Goal: Task Accomplishment & Management: Manage account settings

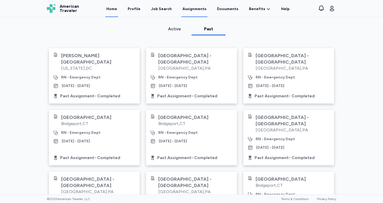
click at [118, 8] on link "Home" at bounding box center [111, 9] width 13 height 16
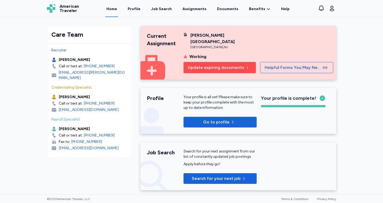
click at [223, 64] on span "Update expiring documents" at bounding box center [216, 67] width 56 height 6
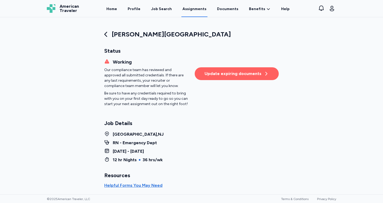
click at [210, 72] on div "Update expiring documents" at bounding box center [236, 73] width 64 height 6
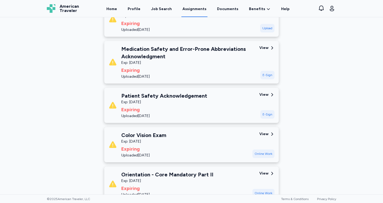
scroll to position [117, 0]
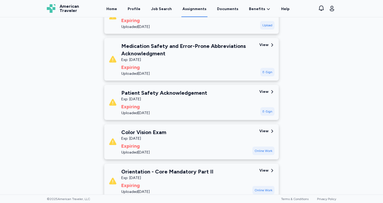
click at [258, 72] on div "Medication Safety and Error-Prone Abbreviations Acknowledgment Exp: [DATE] Expi…" at bounding box center [191, 59] width 174 height 43
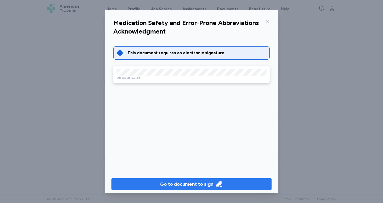
click at [179, 182] on div "Go to document to sign" at bounding box center [186, 183] width 53 height 7
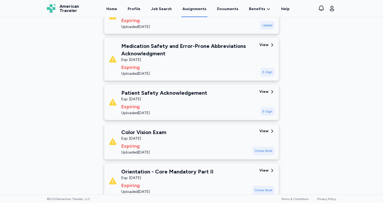
click at [220, 106] on div "Patient Safety Acknowledgement Exp: [DATE] Expiring Uploaded [DATE]" at bounding box center [181, 102] width 146 height 27
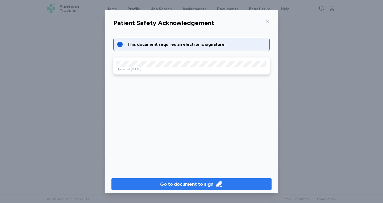
click at [185, 183] on div "Go to document to sign" at bounding box center [186, 183] width 53 height 7
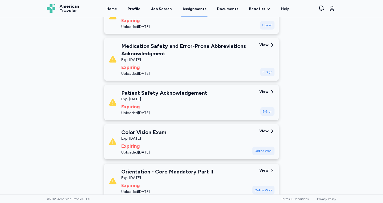
click at [254, 148] on div "Online Work" at bounding box center [263, 150] width 22 height 9
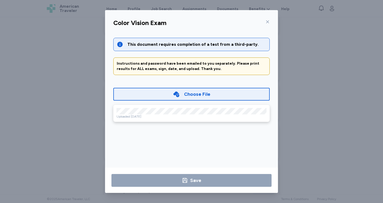
click at [267, 20] on icon at bounding box center [267, 22] width 4 height 4
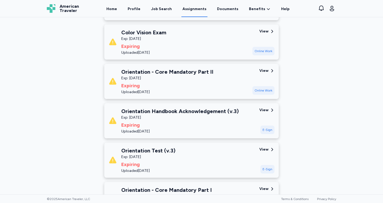
scroll to position [218, 0]
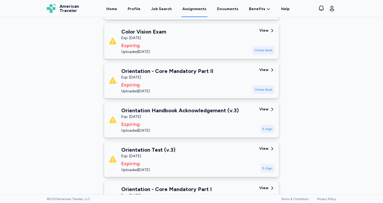
click at [186, 129] on div "Uploaded [DATE]" at bounding box center [179, 130] width 117 height 5
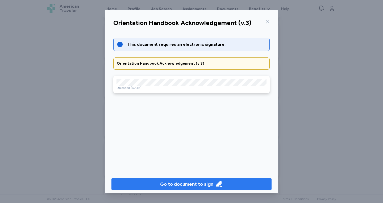
click at [189, 182] on div "Go to document to sign" at bounding box center [186, 183] width 53 height 7
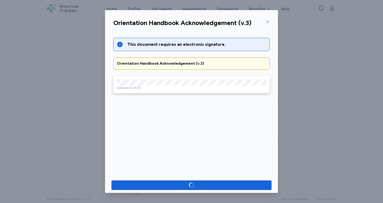
click at [294, 127] on div "Orientation Handbook Acknowledgement (v.3) This document requires an electronic…" at bounding box center [191, 101] width 383 height 203
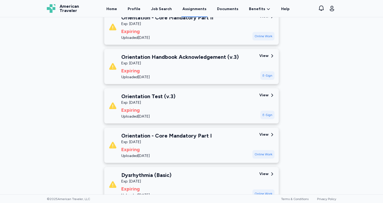
scroll to position [271, 0]
click at [245, 111] on div "Orientation Test (v.3) Exp: [DATE] Expiring Uploaded [DATE]" at bounding box center [181, 105] width 146 height 27
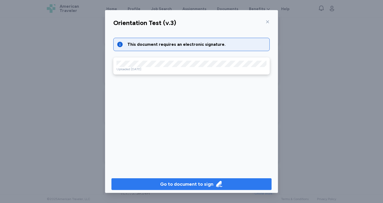
click at [220, 183] on icon "button" at bounding box center [219, 184] width 6 height 6
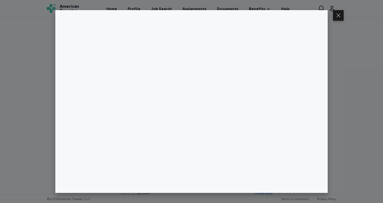
click at [358, 88] on div at bounding box center [191, 101] width 383 height 203
click at [340, 18] on button at bounding box center [338, 15] width 11 height 11
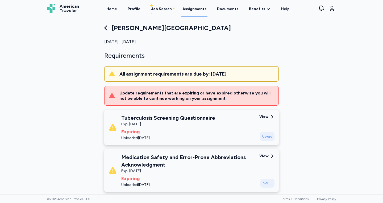
scroll to position [0, 0]
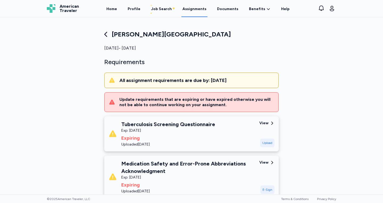
click at [207, 129] on div "Exp: [DATE]" at bounding box center [168, 130] width 94 height 5
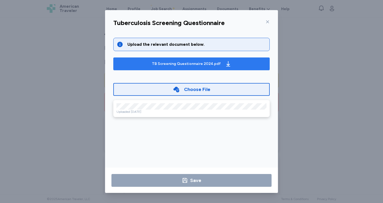
click at [201, 66] on div "TB Screening Questionnaire 2024.pdf" at bounding box center [186, 63] width 69 height 5
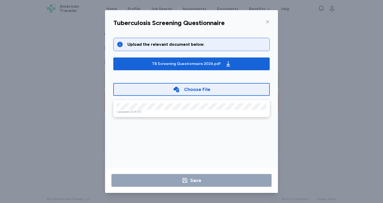
click at [170, 89] on div "Choose File" at bounding box center [191, 89] width 156 height 13
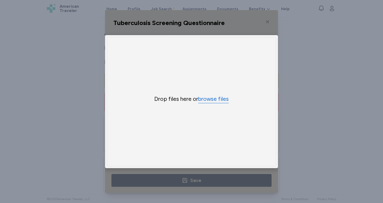
click at [211, 97] on button "browse files" at bounding box center [213, 99] width 31 height 8
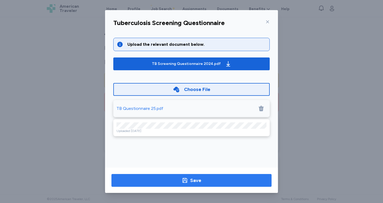
click at [175, 179] on span "Save" at bounding box center [191, 179] width 151 height 7
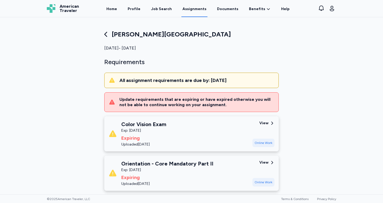
click at [241, 142] on div "Color Vision Exam Exp: [DATE] Expiring Uploaded [DATE]" at bounding box center [177, 133] width 139 height 27
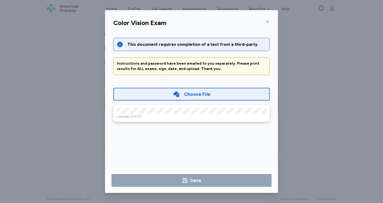
click at [267, 19] on div at bounding box center [266, 22] width 6 height 9
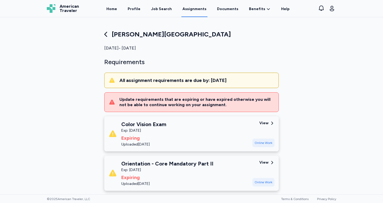
click at [196, 133] on div "Color Vision Exam Exp: [DATE] Expiring Uploaded [DATE]" at bounding box center [177, 133] width 139 height 27
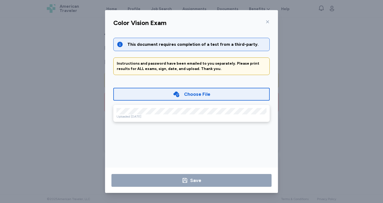
click at [178, 92] on icon at bounding box center [176, 94] width 6 height 6
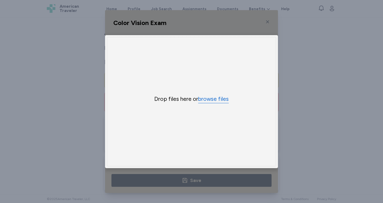
click at [219, 103] on button "browse files" at bounding box center [213, 99] width 31 height 8
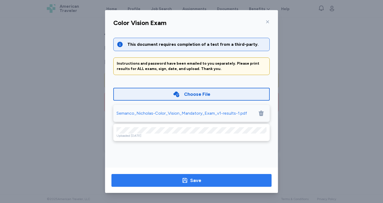
click at [188, 177] on div "Save" at bounding box center [191, 179] width 20 height 7
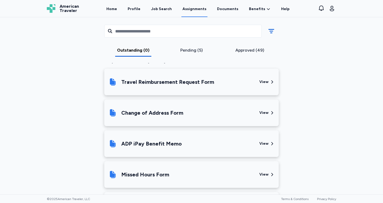
scroll to position [352, 0]
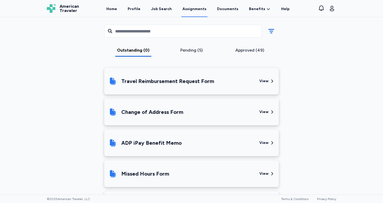
click at [194, 86] on div "Travel Reimbursement Request Form" at bounding box center [181, 81] width 146 height 18
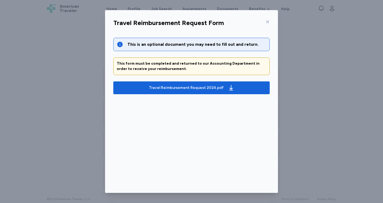
click at [297, 62] on div "Travel Reimbursement Request Form This is an optional document you may need to …" at bounding box center [191, 101] width 383 height 203
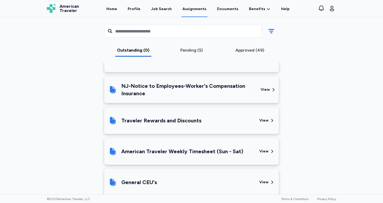
scroll to position [533, 0]
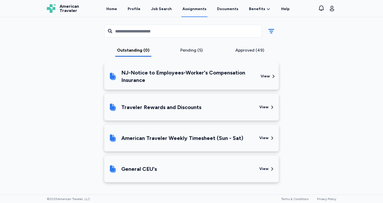
click at [173, 110] on div "Traveler Rewards and Discounts" at bounding box center [161, 106] width 80 height 7
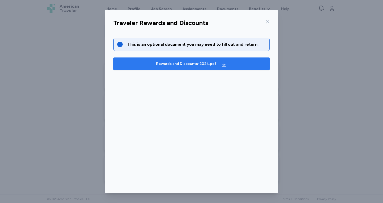
click at [199, 61] on div "Rewards and Discounts-2024.pdf" at bounding box center [186, 63] width 60 height 5
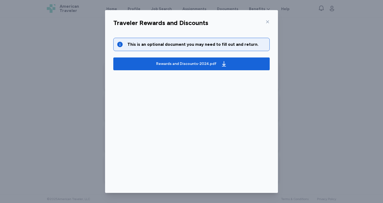
click at [268, 25] on div at bounding box center [266, 22] width 6 height 9
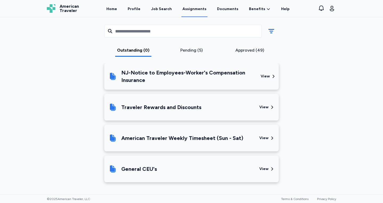
click at [197, 168] on div "General CEU's" at bounding box center [181, 169] width 146 height 18
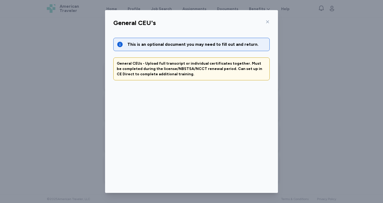
click at [266, 21] on icon at bounding box center [267, 21] width 3 height 3
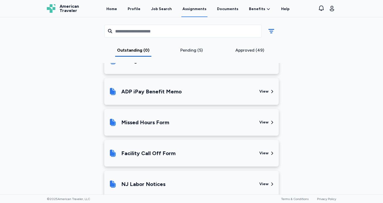
scroll to position [365, 0]
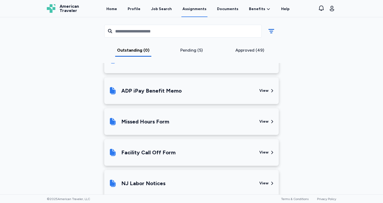
click at [166, 125] on div "Missed Hours Form" at bounding box center [181, 121] width 146 height 18
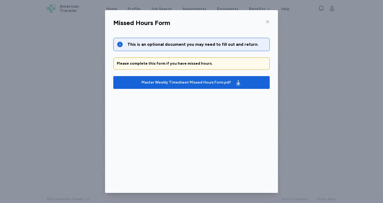
click at [268, 24] on div at bounding box center [266, 22] width 6 height 9
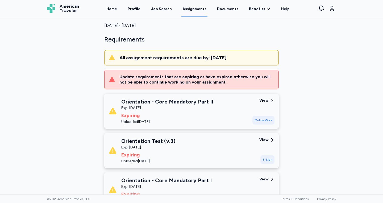
scroll to position [0, 0]
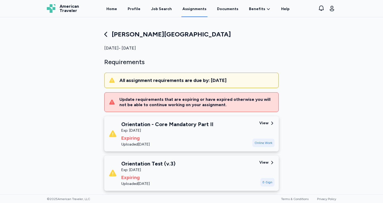
click at [109, 33] on icon at bounding box center [105, 34] width 7 height 7
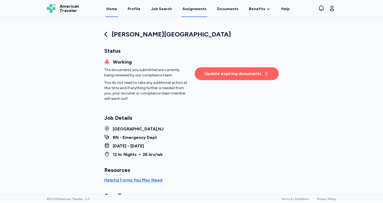
click at [118, 8] on link "Home" at bounding box center [111, 9] width 13 height 16
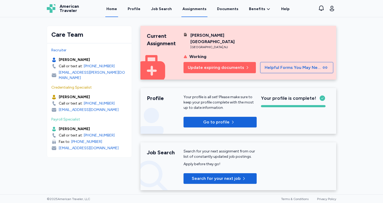
click at [199, 10] on link "Assignments" at bounding box center [194, 9] width 26 height 16
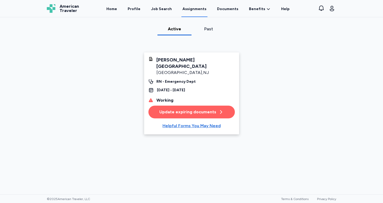
click at [210, 34] on div "Past" at bounding box center [208, 31] width 34 height 10
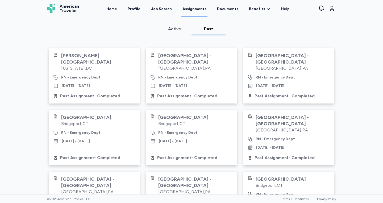
click at [175, 29] on div "Active" at bounding box center [174, 29] width 30 height 6
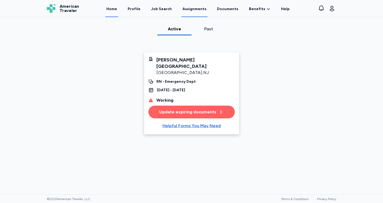
click at [118, 12] on link "Home" at bounding box center [111, 9] width 13 height 16
